Goal: Task Accomplishment & Management: Use online tool/utility

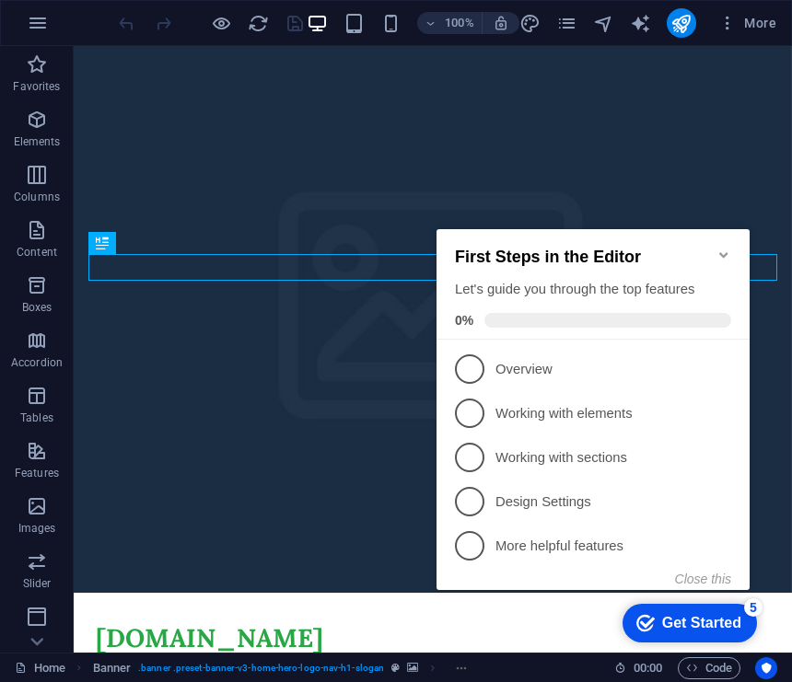
click at [713, 580] on button "Close this" at bounding box center [703, 579] width 56 height 15
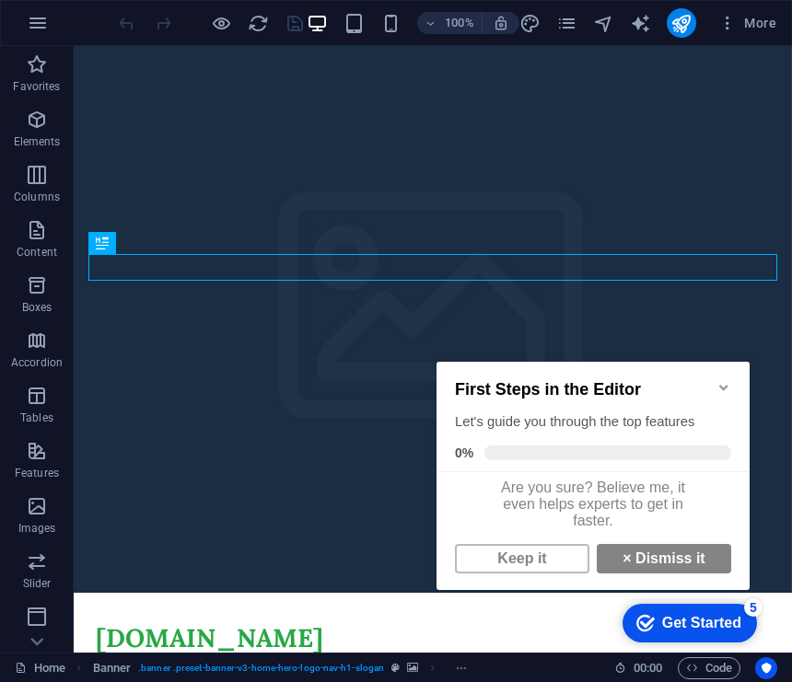
click at [726, 387] on icon "Minimize checklist" at bounding box center [723, 387] width 15 height 15
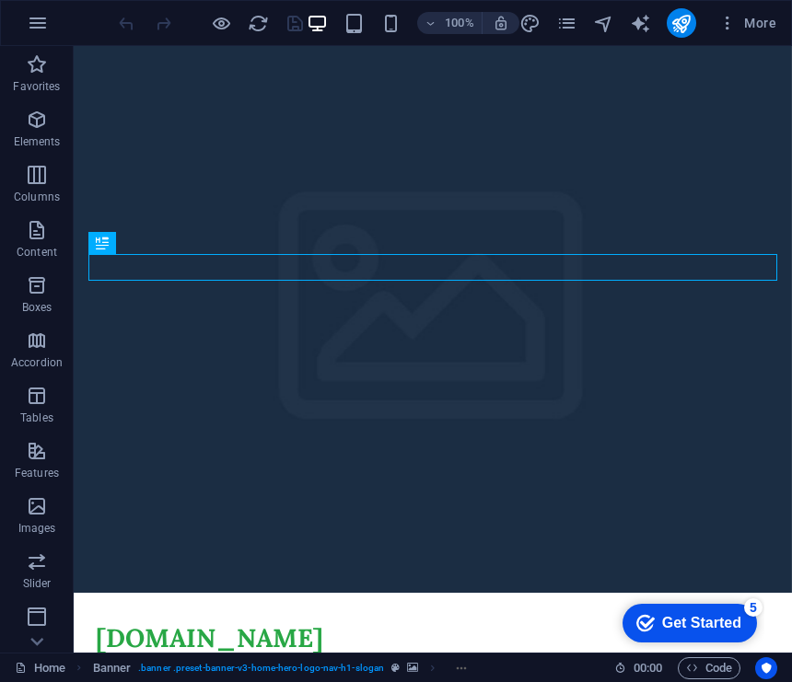
click at [765, 678] on div "Menu" at bounding box center [433, 689] width 674 height 23
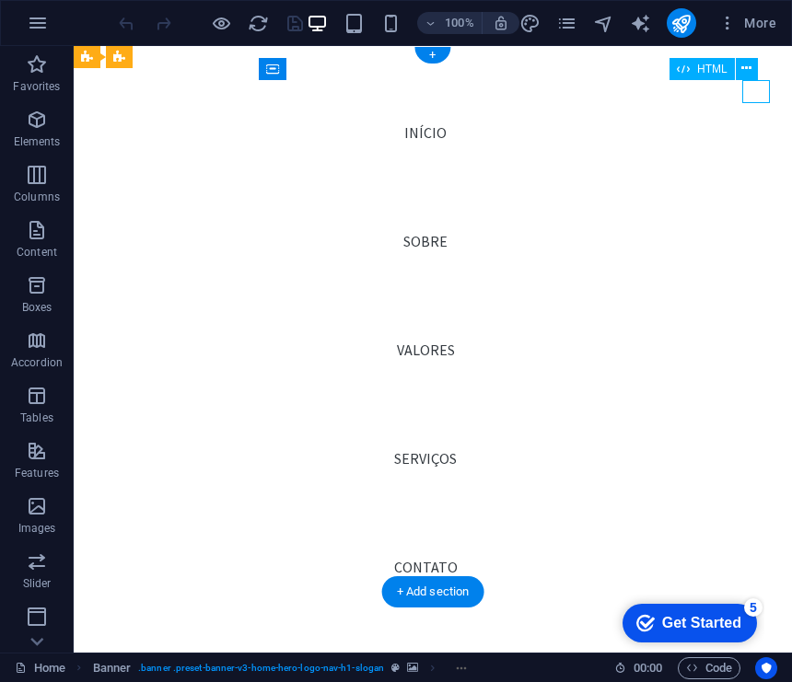
click at [123, 678] on div "Menu" at bounding box center [110, 689] width 28 height 23
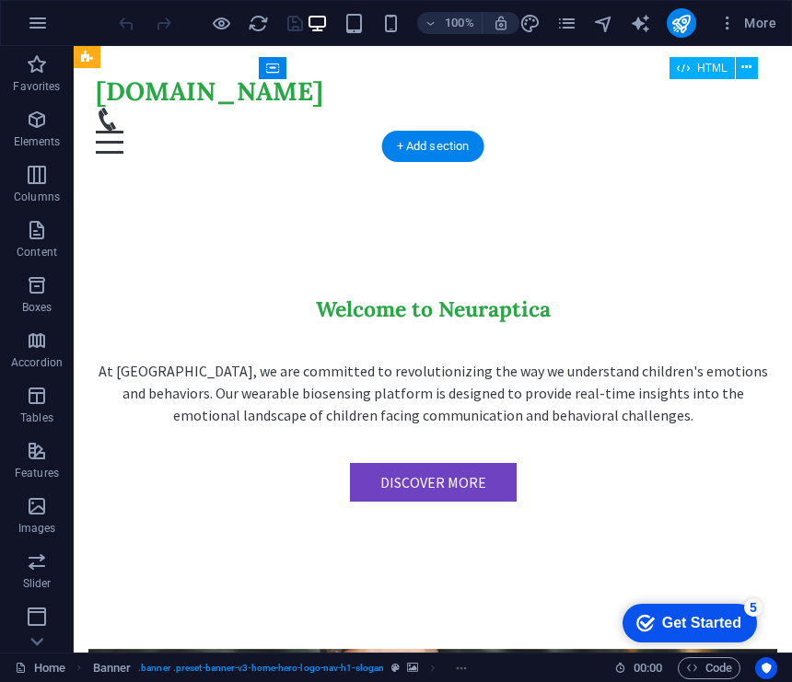
scroll to position [448, 0]
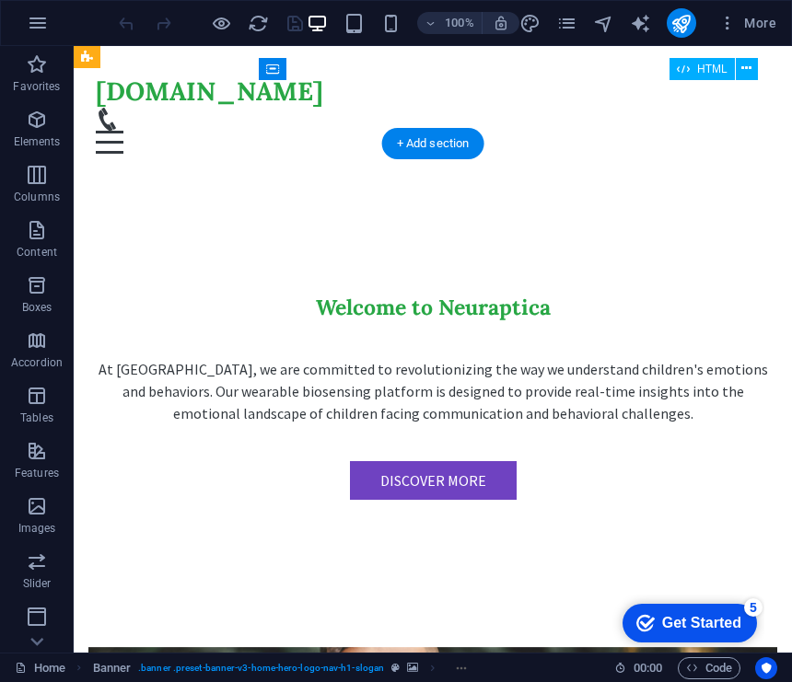
click at [693, 14] on button "publish" at bounding box center [681, 22] width 29 height 29
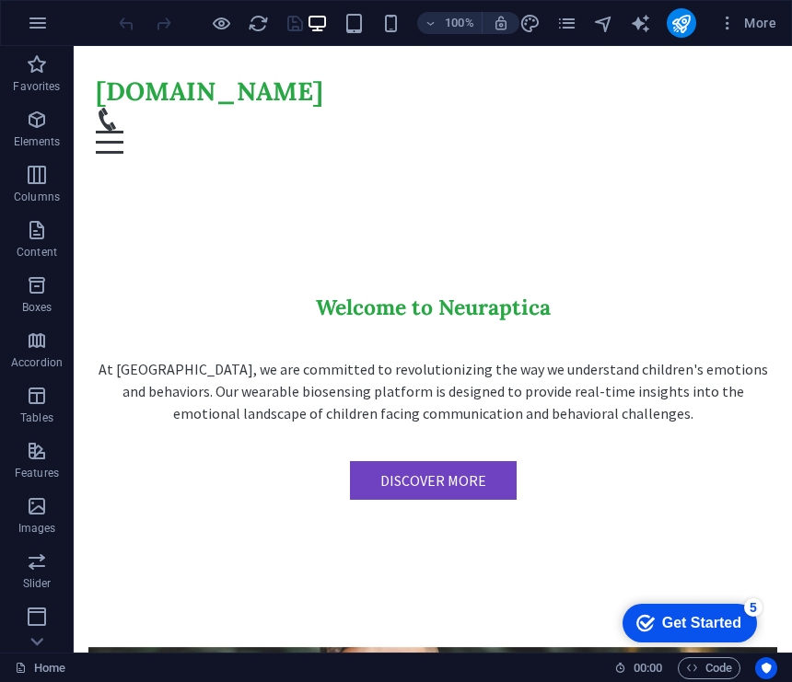
click at [695, 17] on button "publish" at bounding box center [681, 22] width 29 height 29
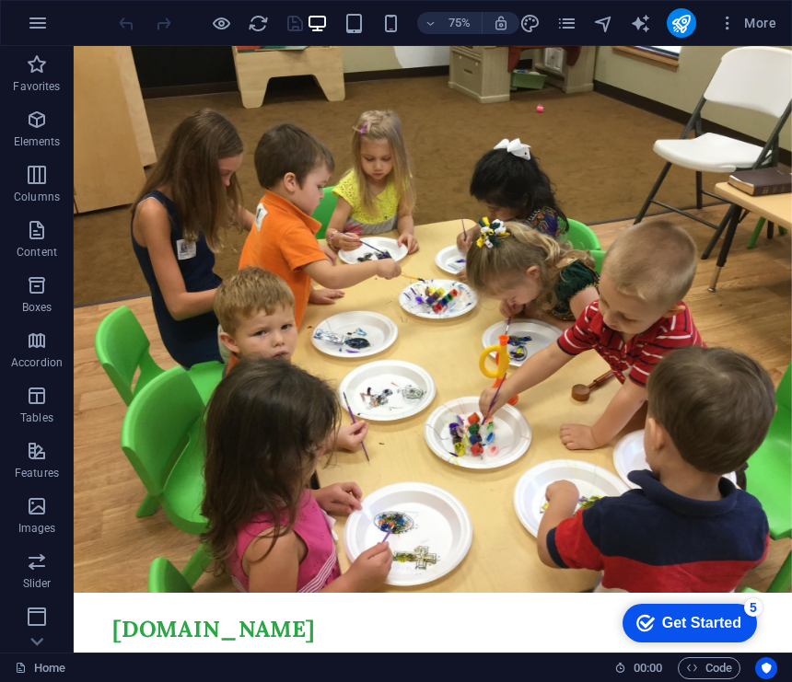
click at [734, 22] on icon "button" at bounding box center [727, 23] width 18 height 18
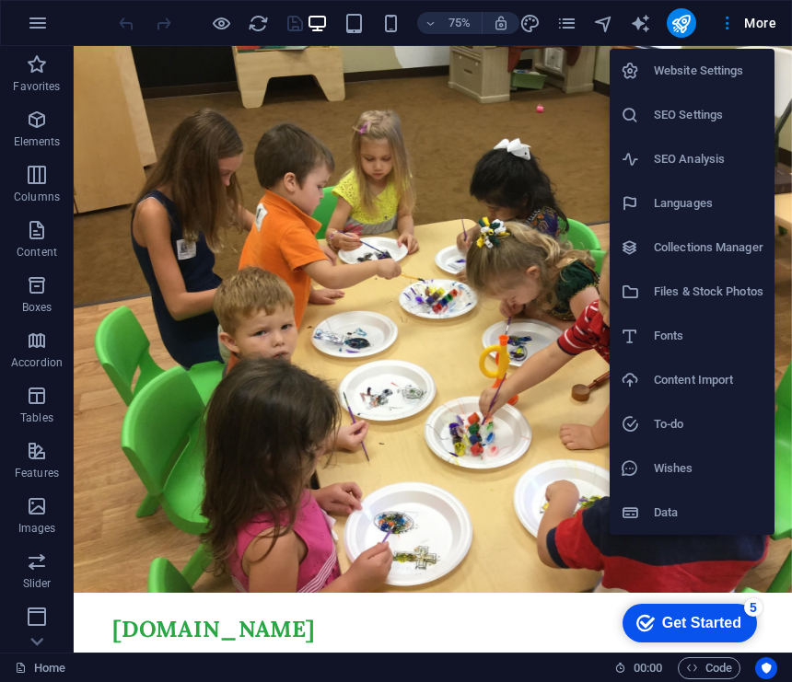
click at [741, 315] on li "Fonts" at bounding box center [692, 336] width 165 height 44
select select "popularity"
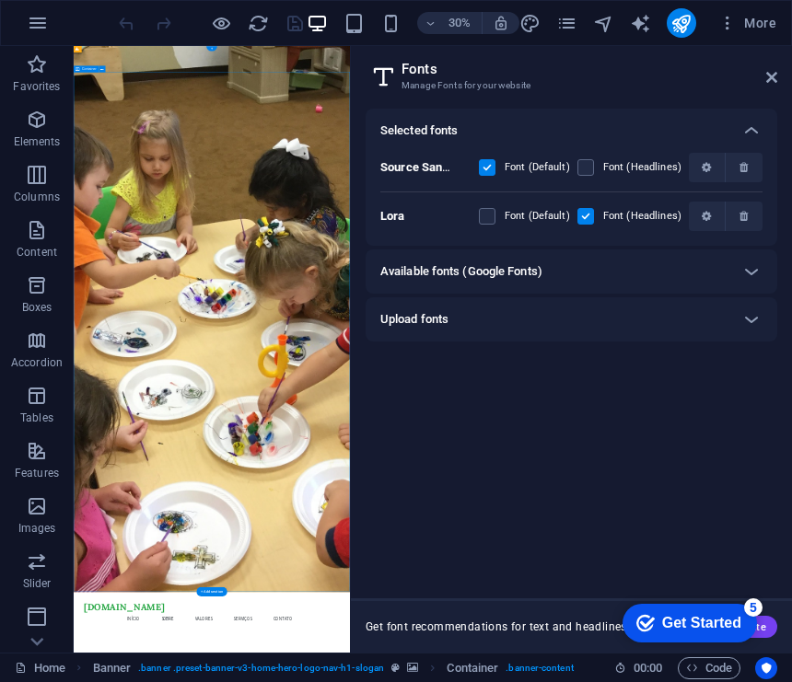
click at [774, 76] on icon at bounding box center [771, 77] width 11 height 15
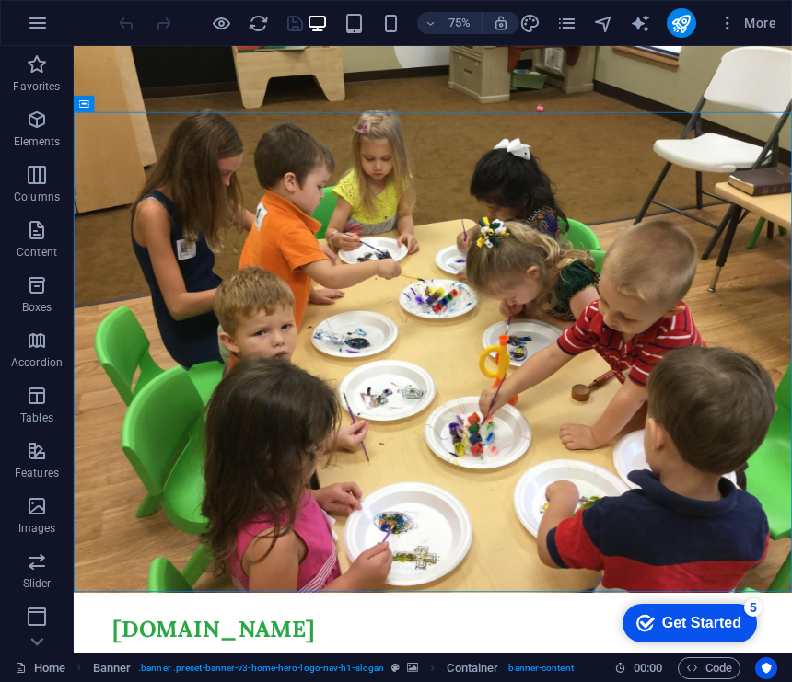
click at [774, 13] on button "More" at bounding box center [747, 22] width 73 height 29
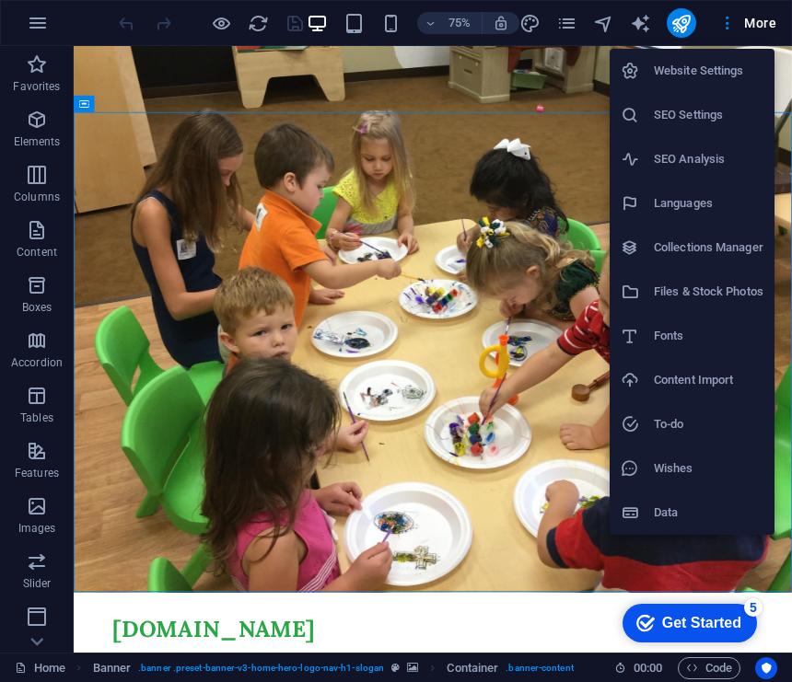
click at [690, 21] on div at bounding box center [396, 341] width 792 height 682
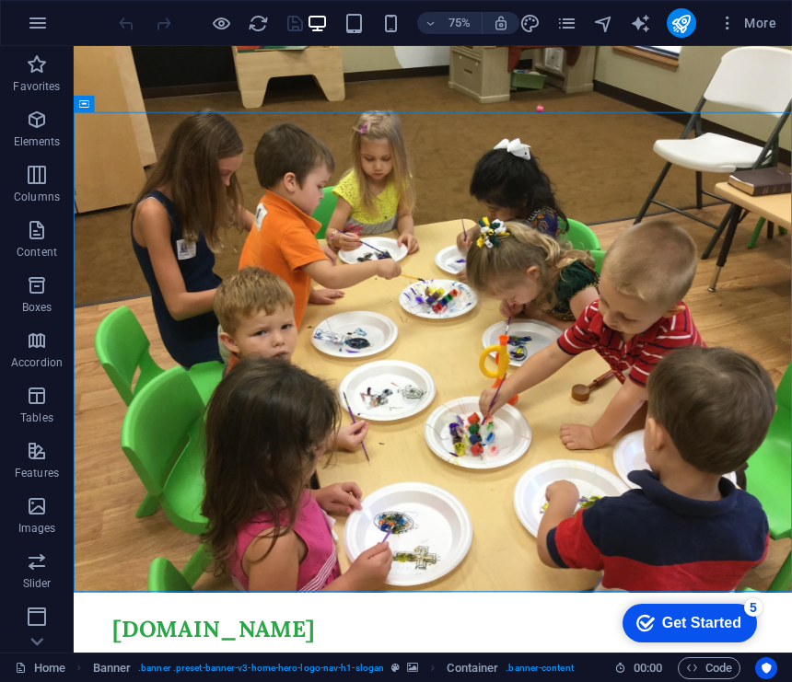
click at [682, 26] on icon "publish" at bounding box center [680, 23] width 21 height 21
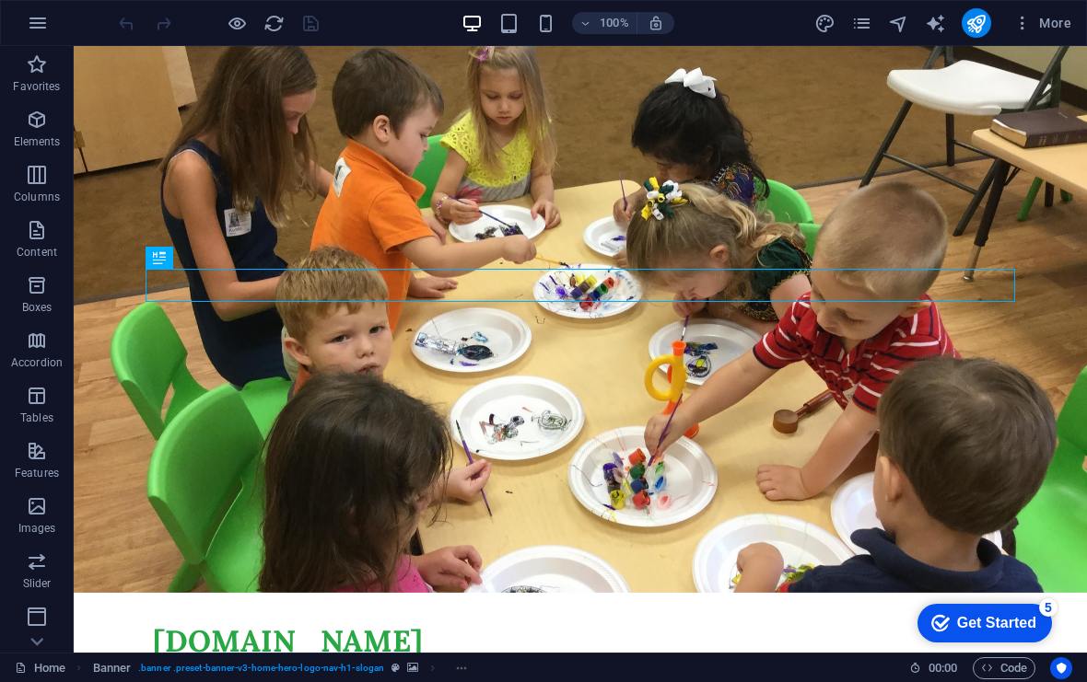
click at [791, 18] on icon "pages" at bounding box center [861, 23] width 21 height 21
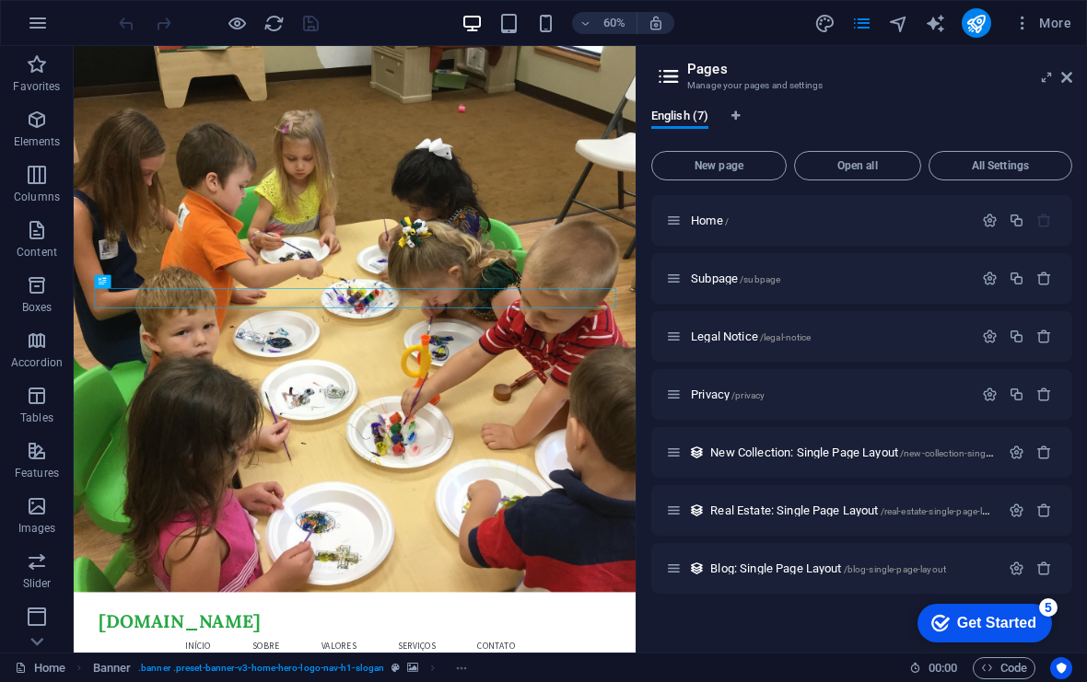
click at [791, 108] on div "English (7) New page Open all All Settings Home / Subpage /subpage Legal Notice…" at bounding box center [861, 373] width 450 height 559
click at [791, 84] on icon at bounding box center [1066, 77] width 11 height 15
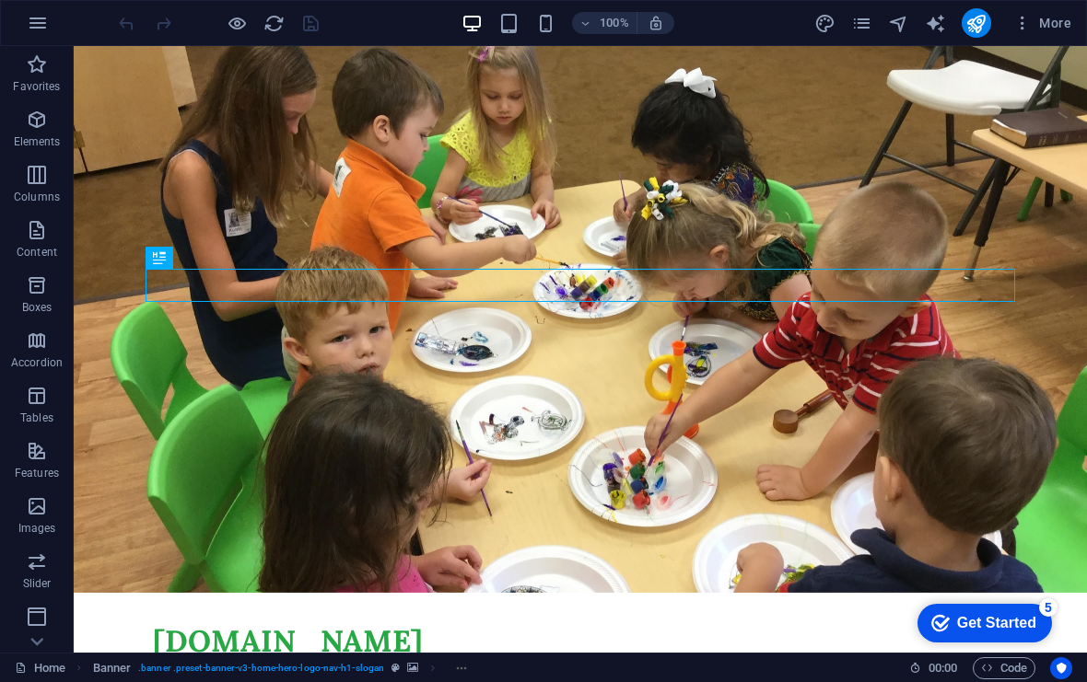
click at [791, 12] on button "More" at bounding box center [1042, 22] width 73 height 29
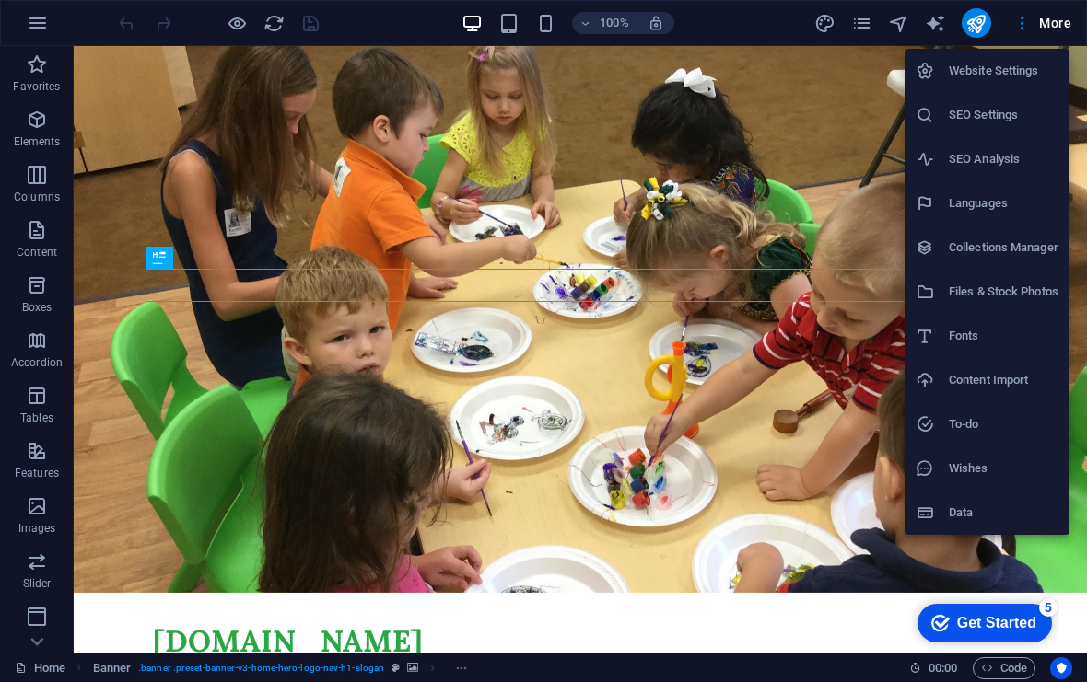
click at [791, 127] on div at bounding box center [543, 341] width 1087 height 682
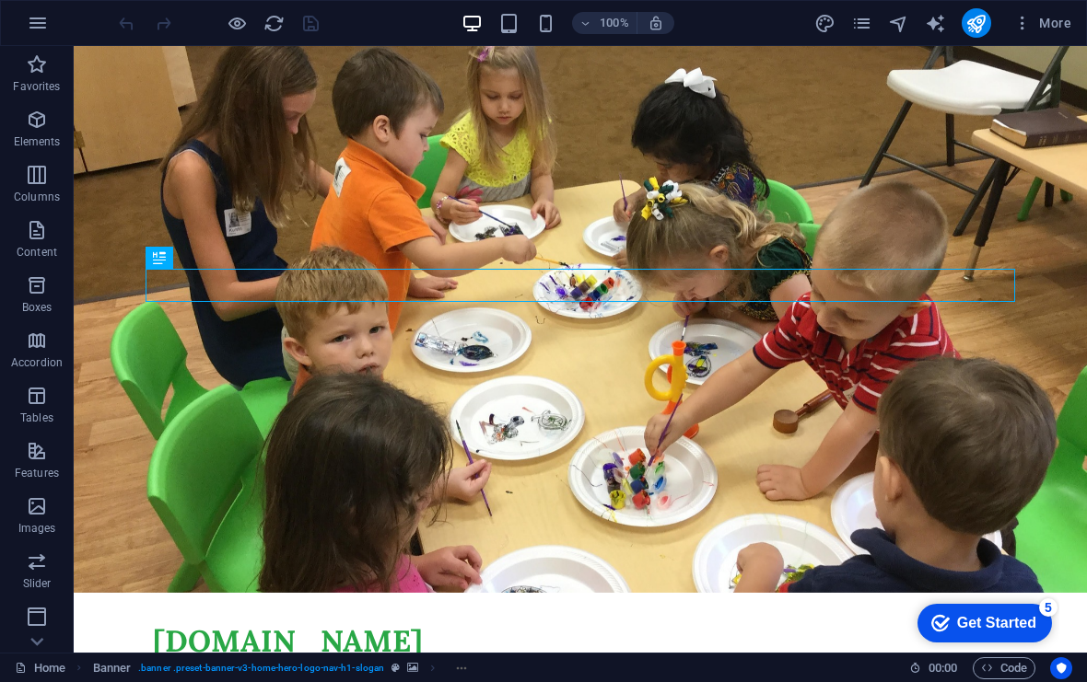
click at [791, 27] on span "More" at bounding box center [1042, 23] width 58 height 18
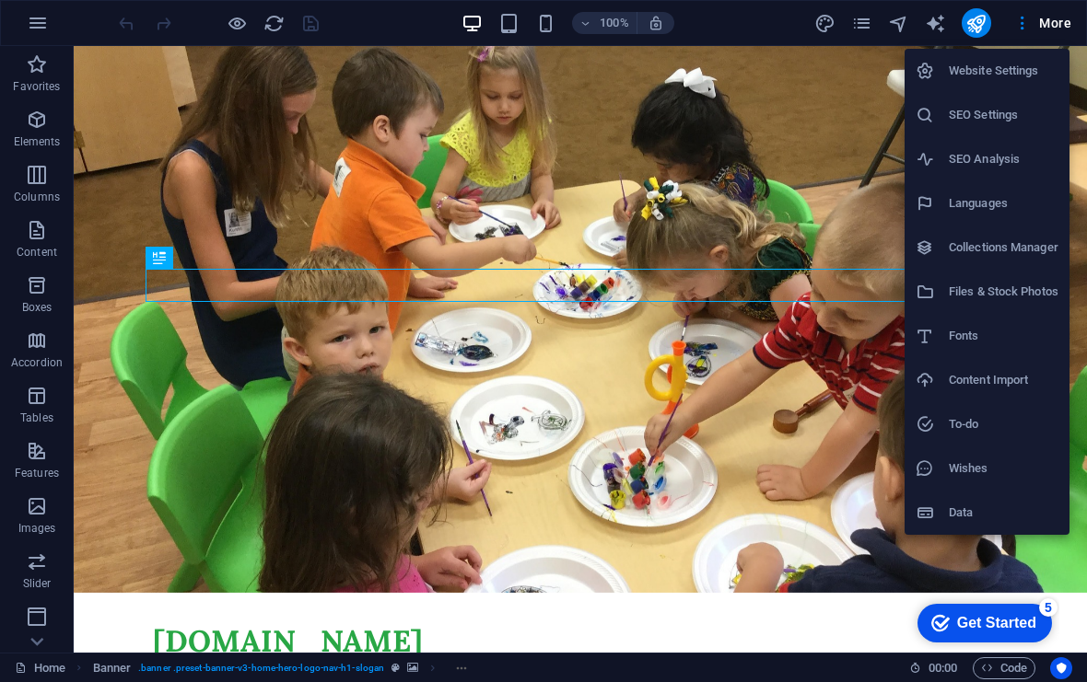
click at [791, 32] on div at bounding box center [543, 341] width 1087 height 682
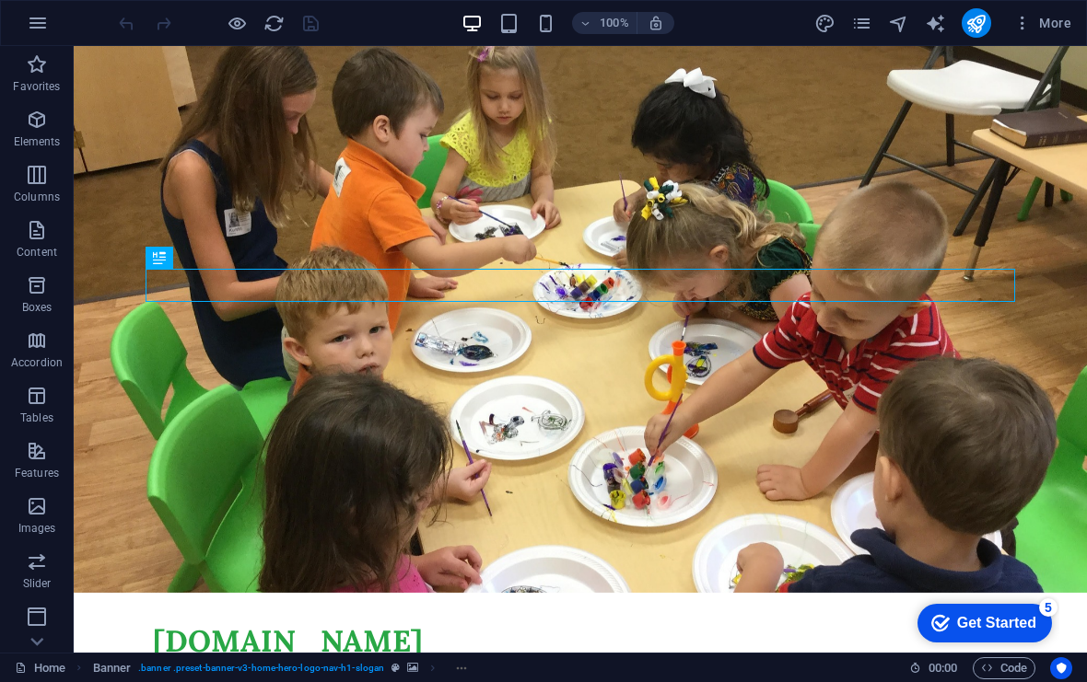
click at [791, 24] on icon "button" at bounding box center [1022, 23] width 18 height 18
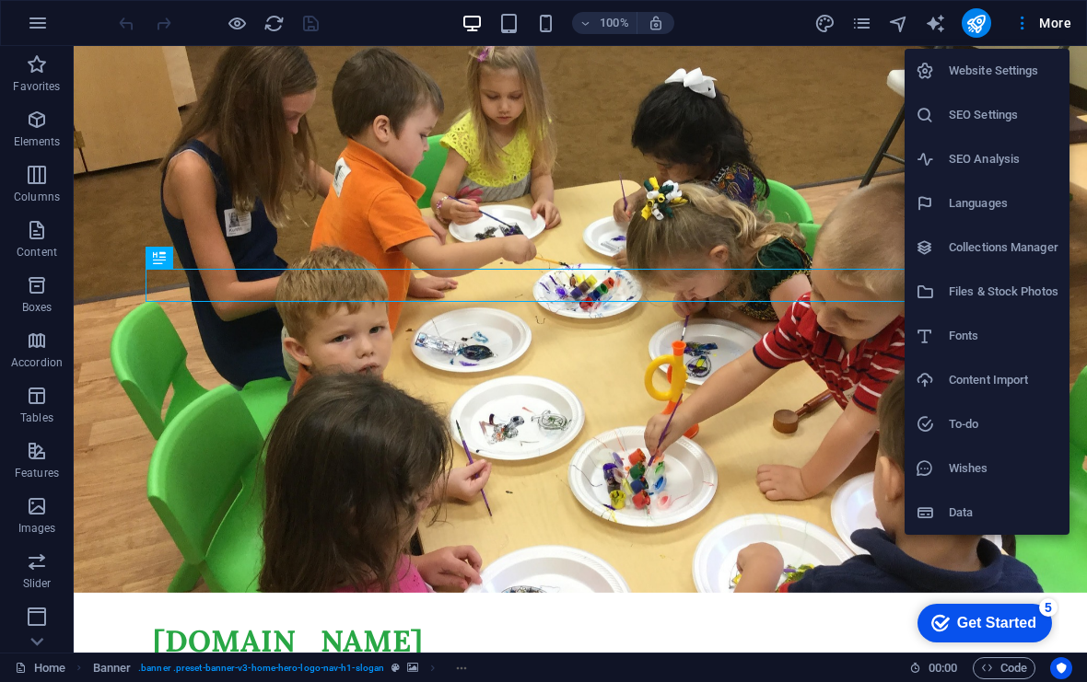
click at [791, 79] on div at bounding box center [543, 341] width 1087 height 682
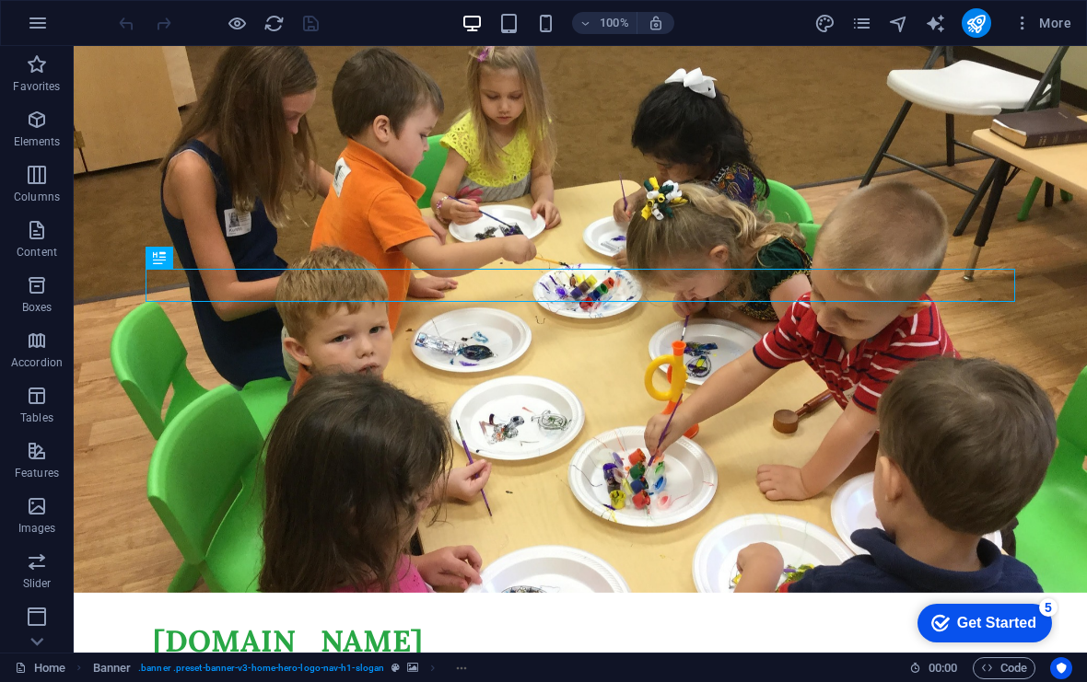
click at [791, 34] on button "More" at bounding box center [1042, 22] width 73 height 29
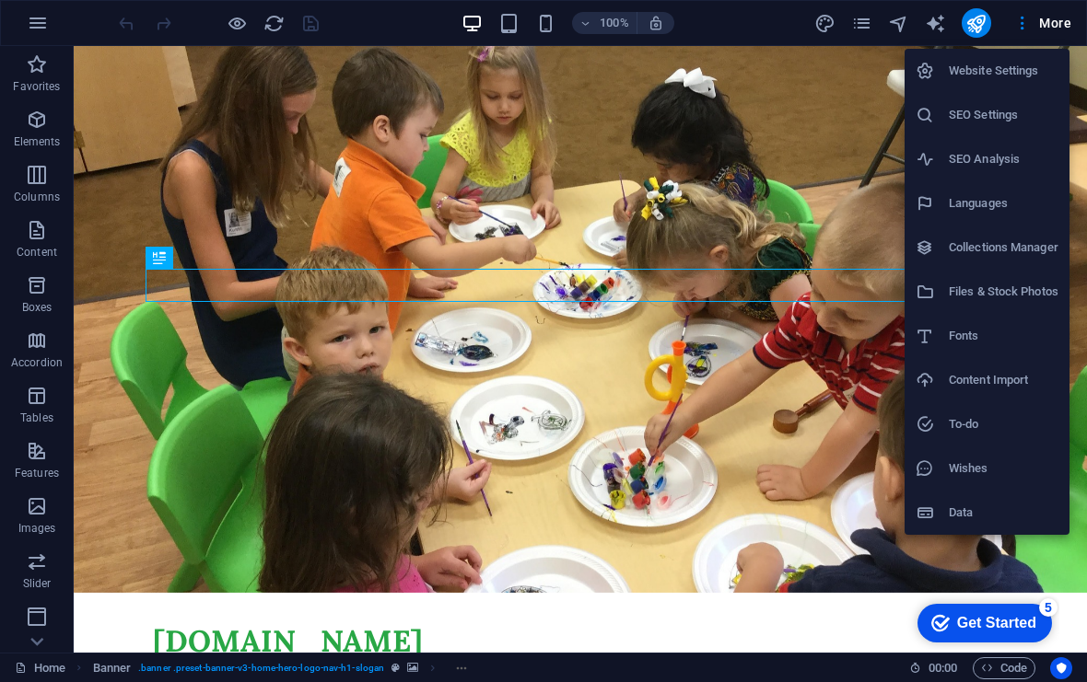
click at [791, 21] on div at bounding box center [543, 341] width 1087 height 682
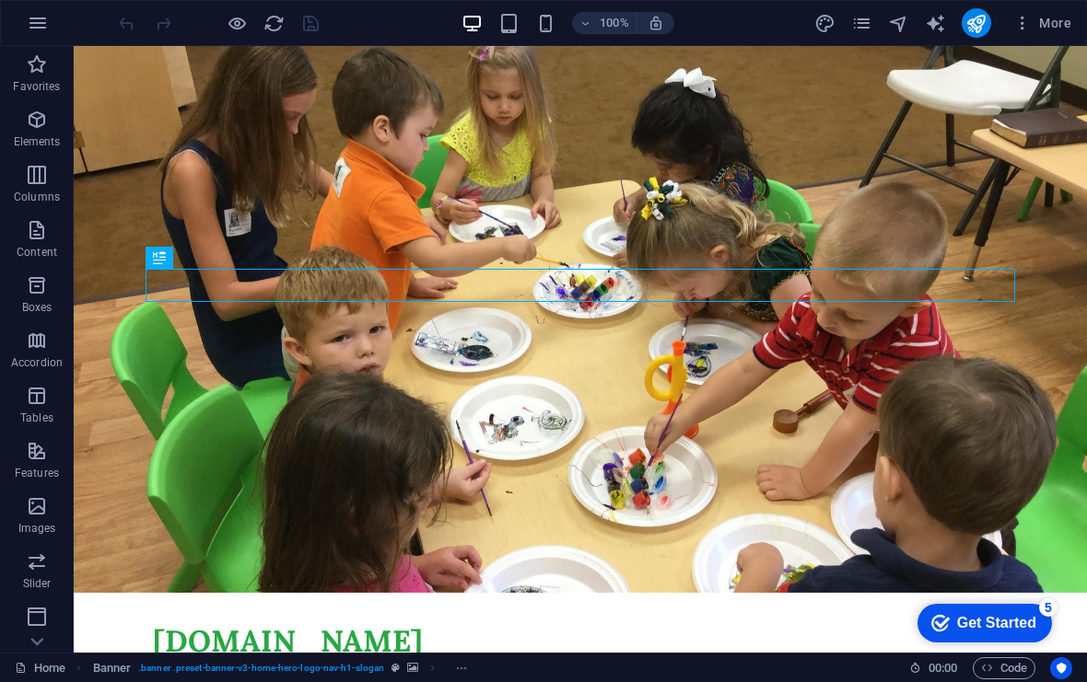
click at [791, 20] on span "text_generator" at bounding box center [936, 23] width 22 height 21
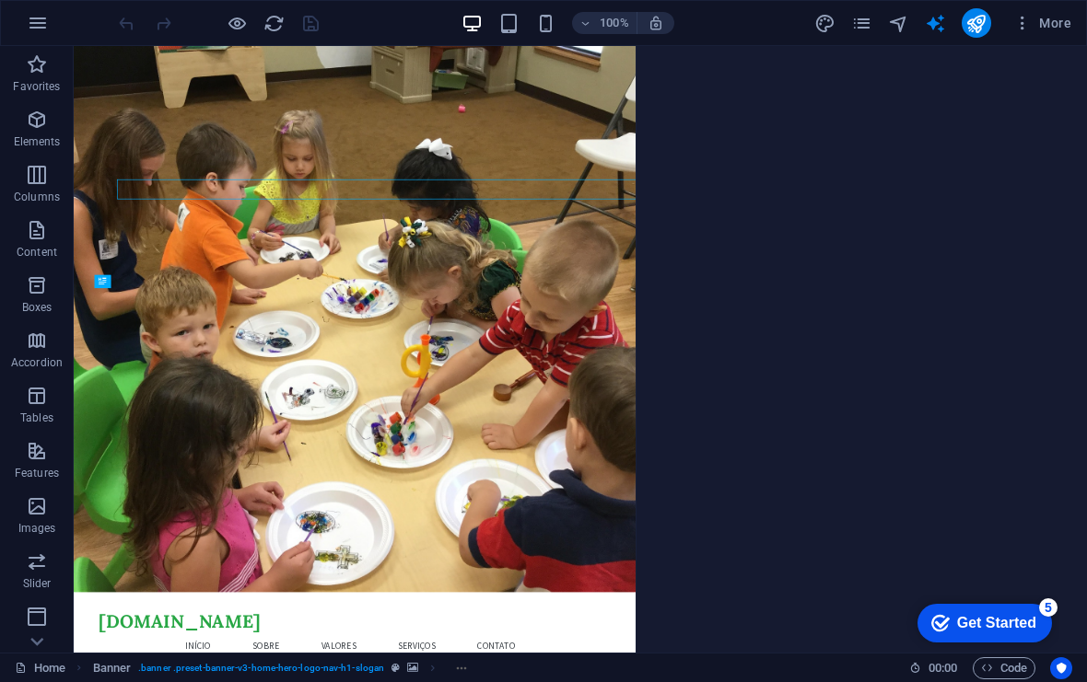
select select "English"
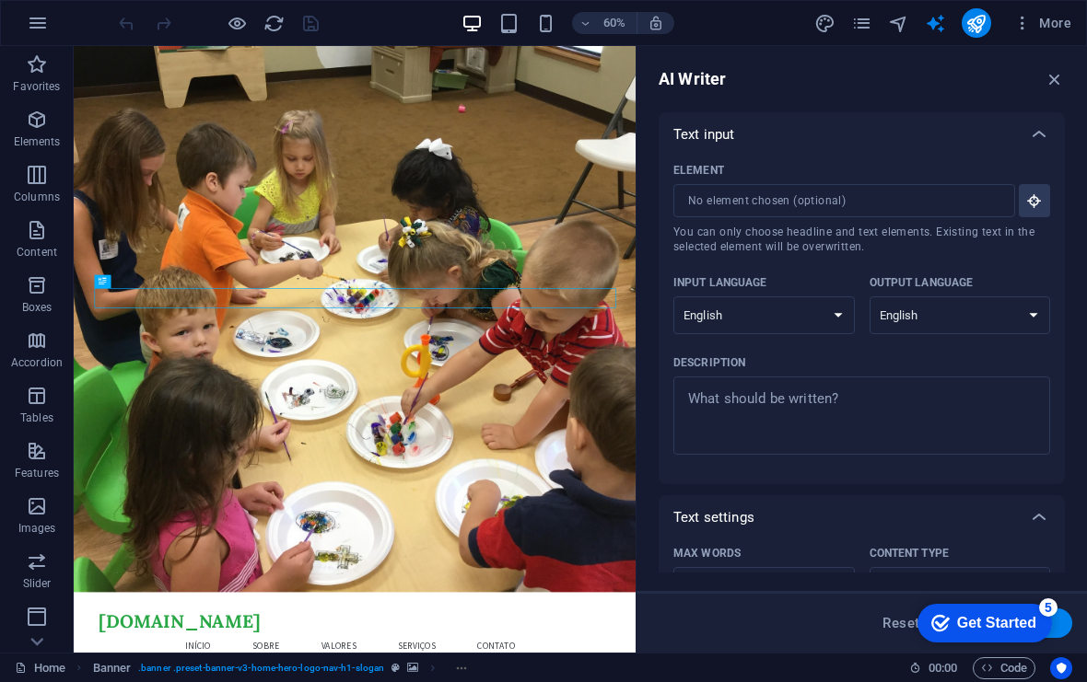
click at [791, 669] on span "Code" at bounding box center [1004, 668] width 46 height 22
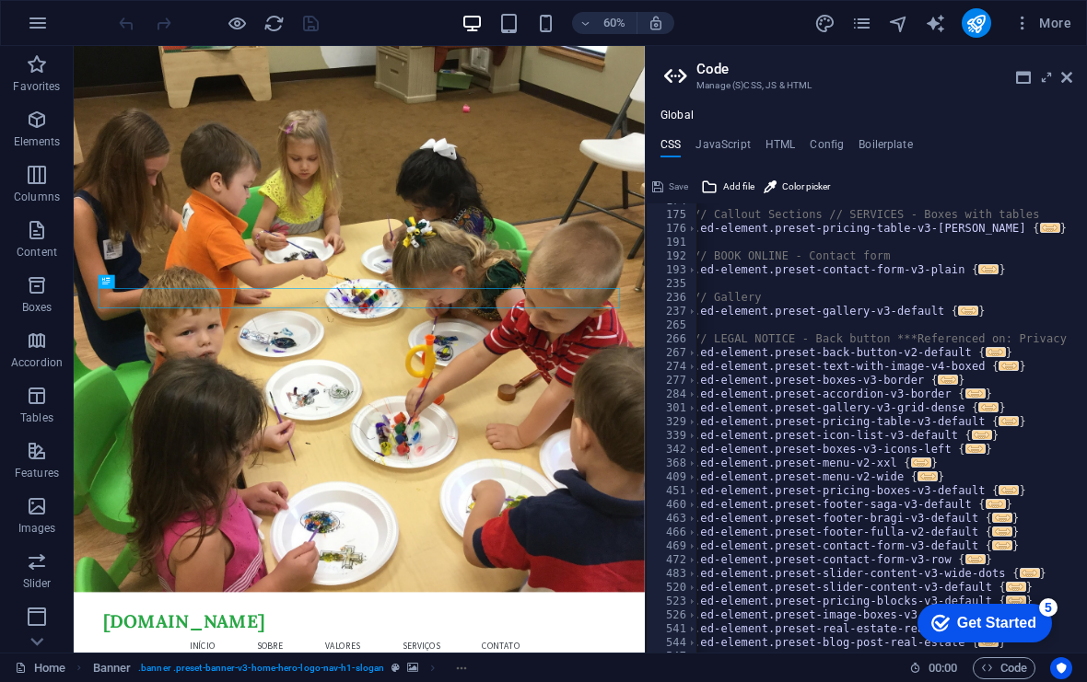
scroll to position [267, 0]
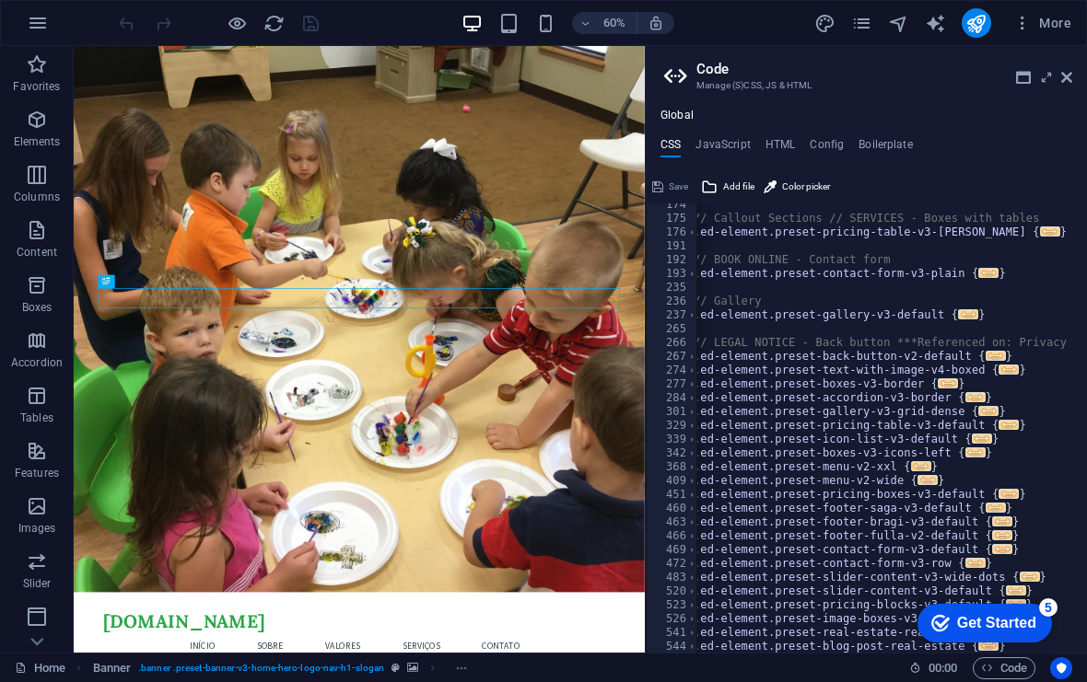
click at [743, 139] on h4 "JavaScript" at bounding box center [722, 148] width 54 height 20
type textarea "/* JS for preset "Menu V2" */"
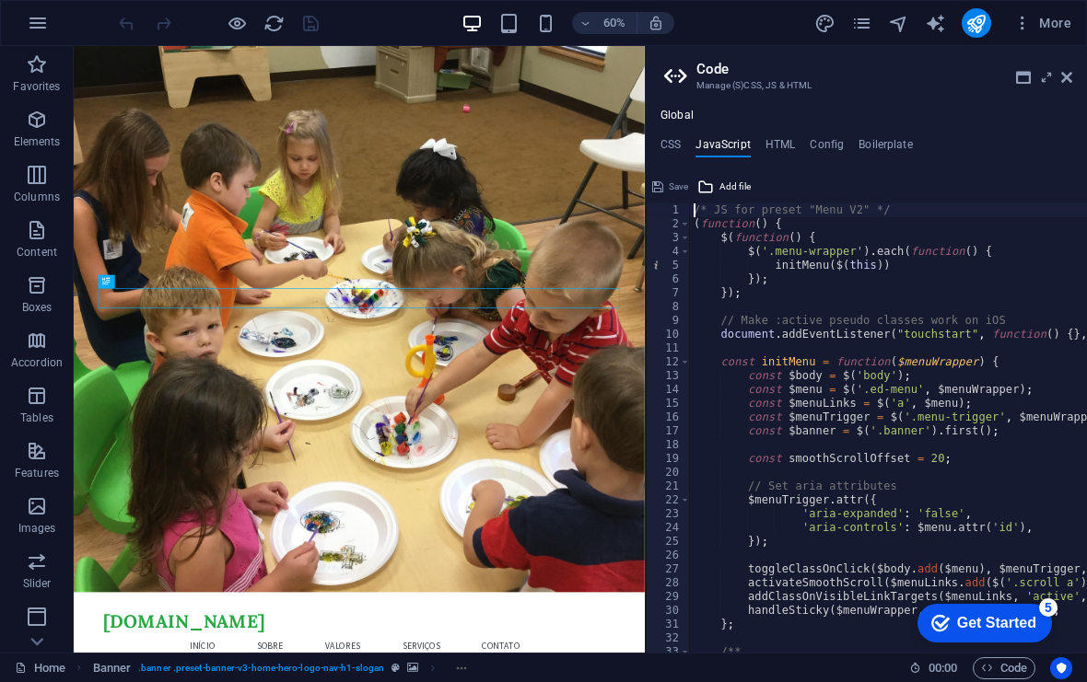
click at [786, 140] on h4 "HTML" at bounding box center [780, 148] width 30 height 20
type textarea "<a href="#main-content" class="wv-link-content button">Skip to main content</a>"
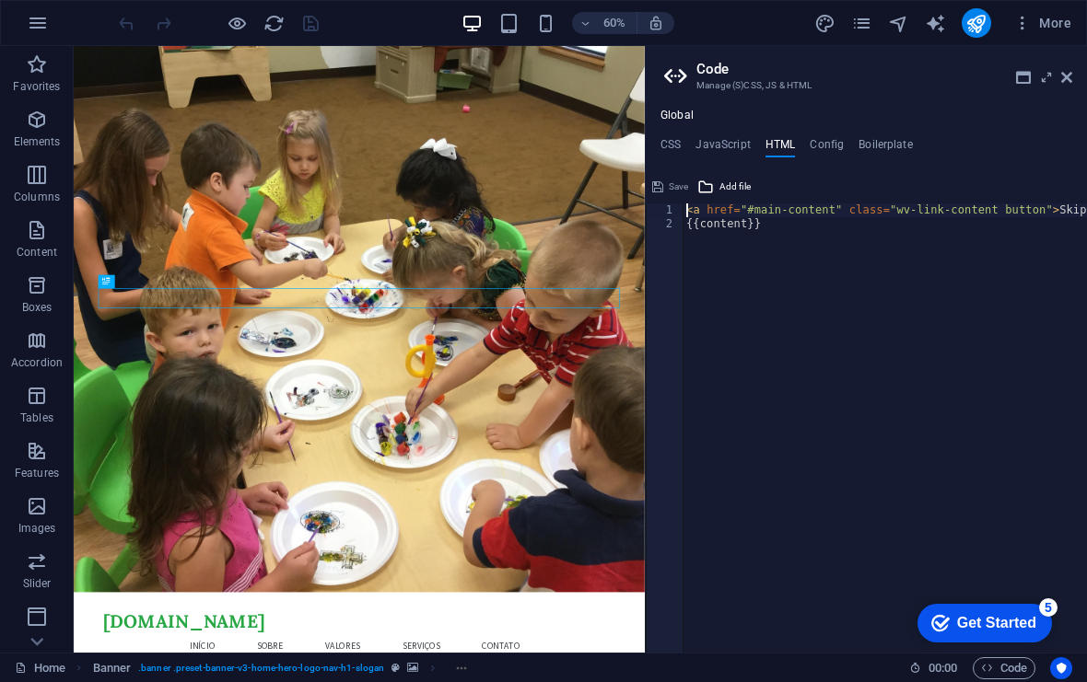
click at [791, 144] on h4 "Config" at bounding box center [826, 148] width 34 height 20
type textarea "$color-background: #FFFFFF;"
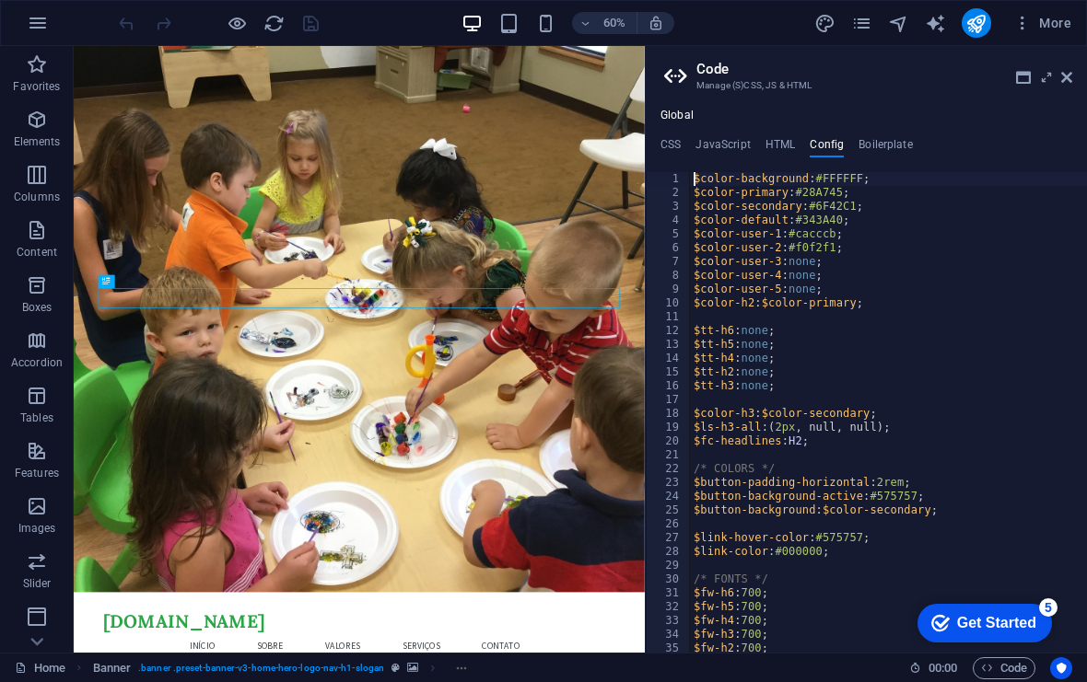
click at [791, 146] on h4 "Boilerplate" at bounding box center [885, 148] width 54 height 20
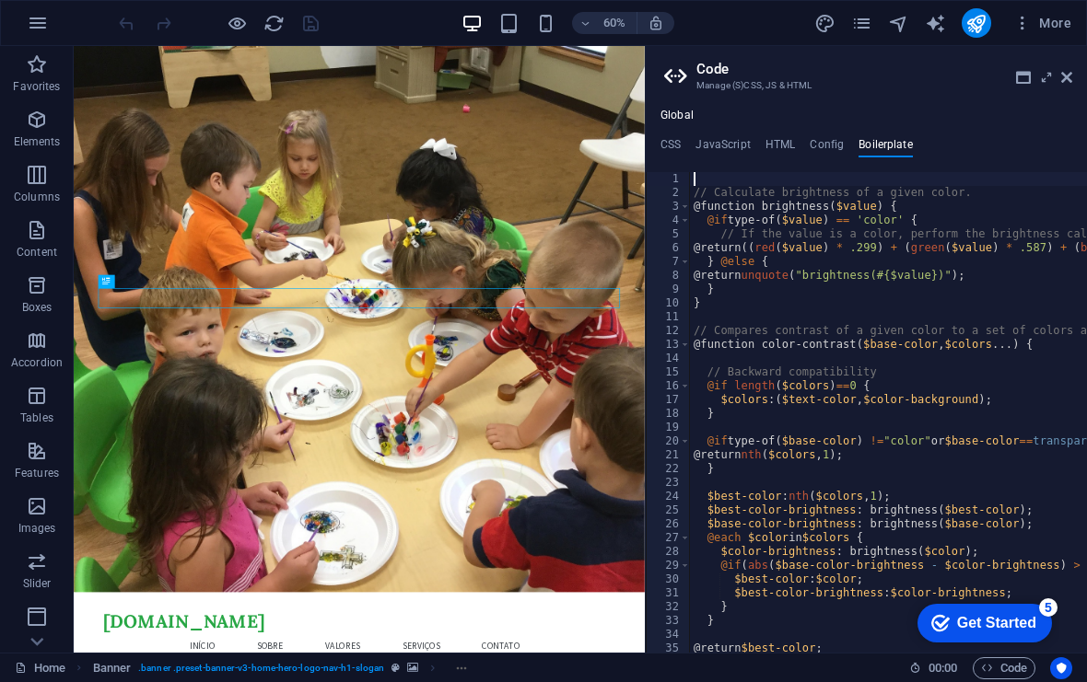
click at [791, 81] on icon at bounding box center [1046, 77] width 0 height 15
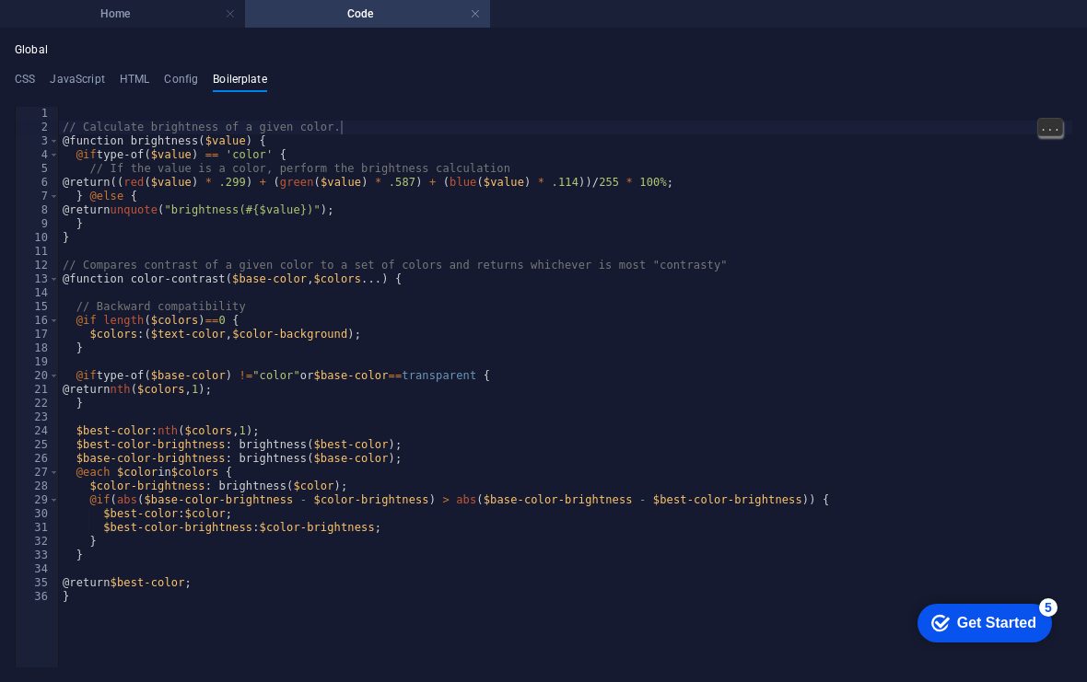
type textarea "}"
click at [791, 229] on span "..." at bounding box center [1050, 223] width 24 height 17
click at [24, 74] on h4 "CSS" at bounding box center [25, 83] width 20 height 20
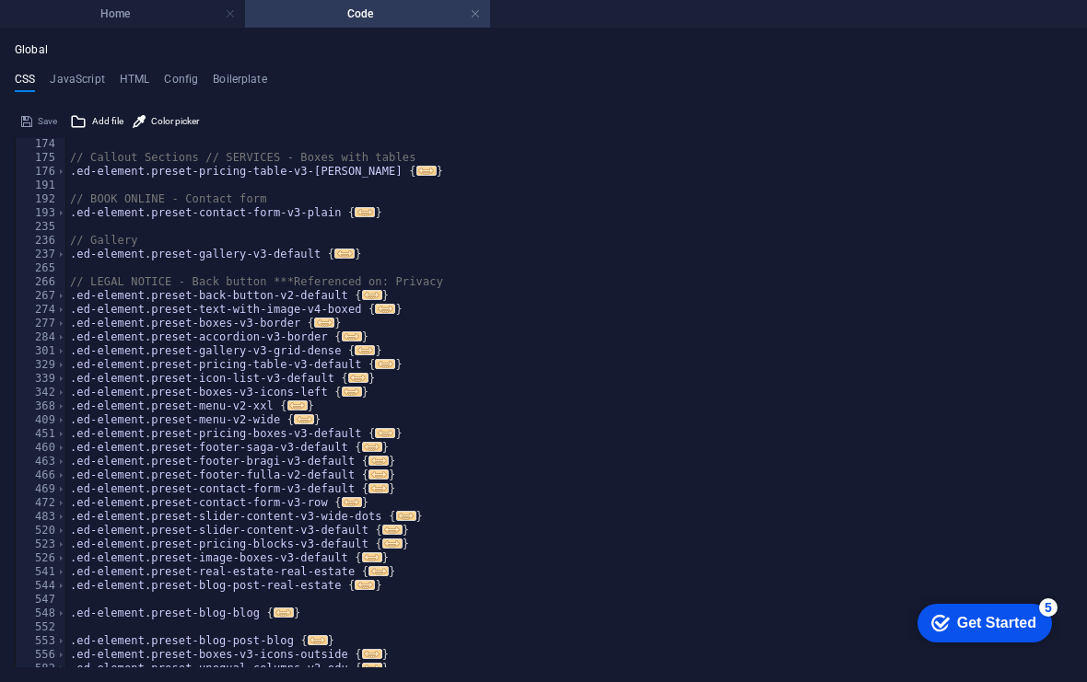
scroll to position [262, 0]
click at [130, 79] on h4 "HTML" at bounding box center [135, 83] width 30 height 20
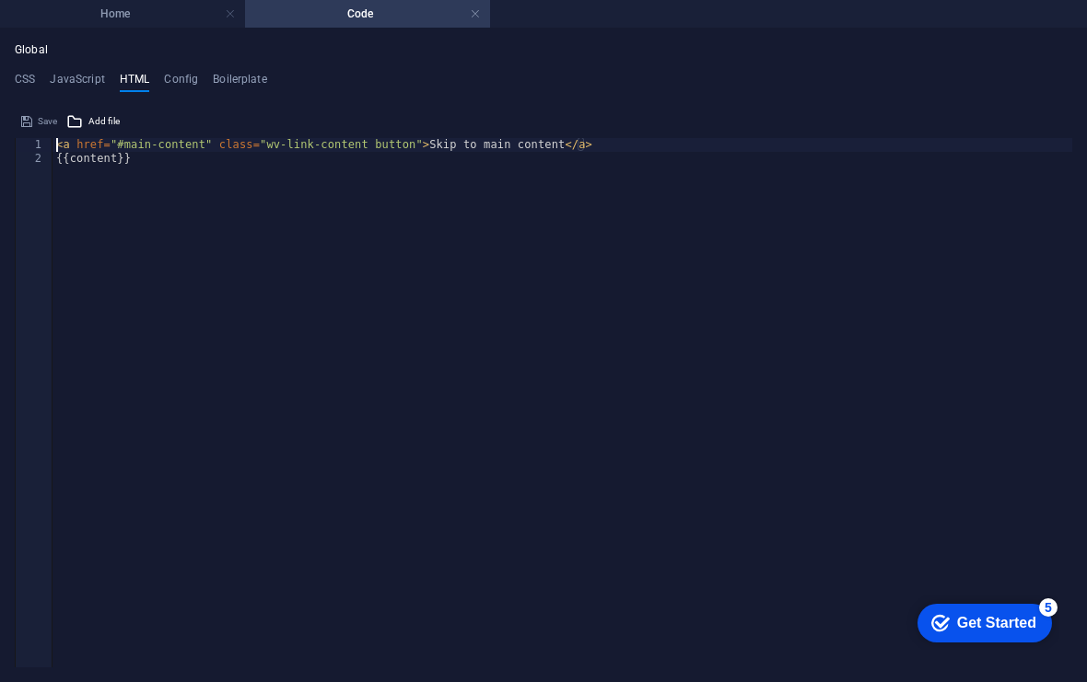
click at [37, 45] on h4 "Global" at bounding box center [31, 50] width 33 height 15
click at [29, 19] on h4 "Home" at bounding box center [122, 14] width 245 height 20
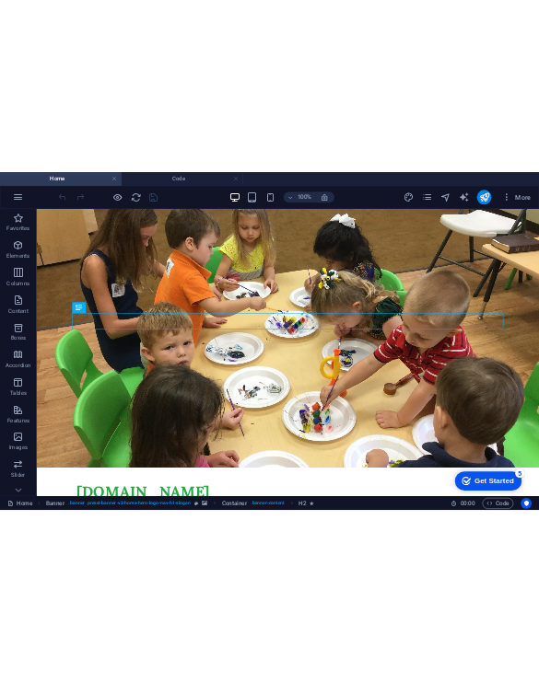
scroll to position [0, 0]
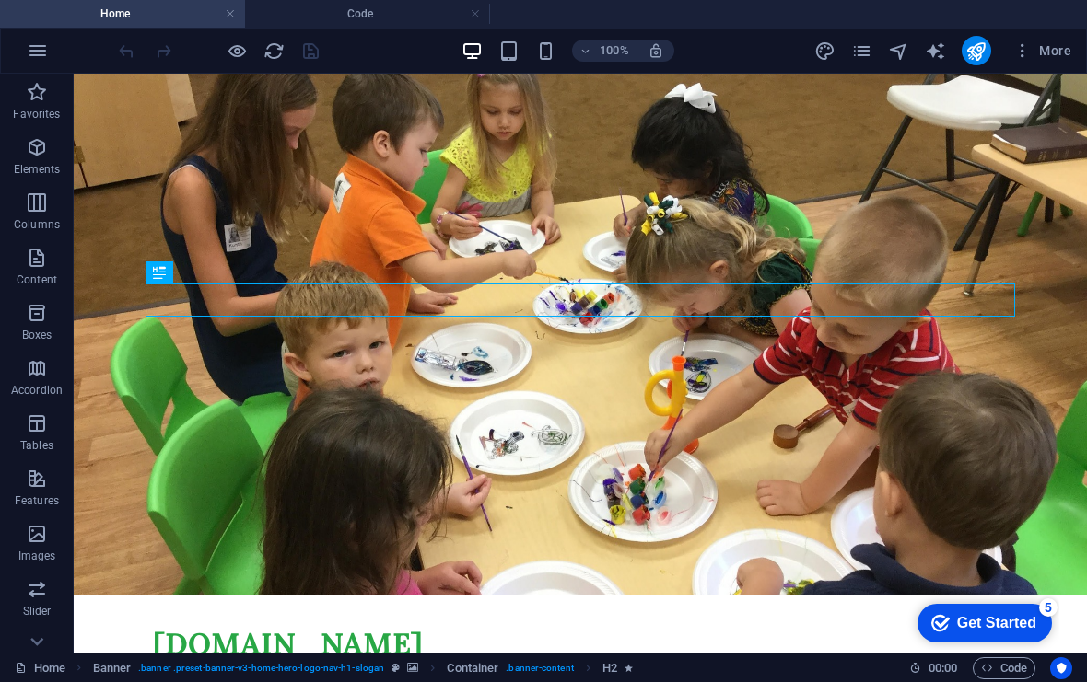
click at [32, 667] on link "Home" at bounding box center [40, 668] width 51 height 22
